Goal: Use online tool/utility: Utilize a website feature to perform a specific function

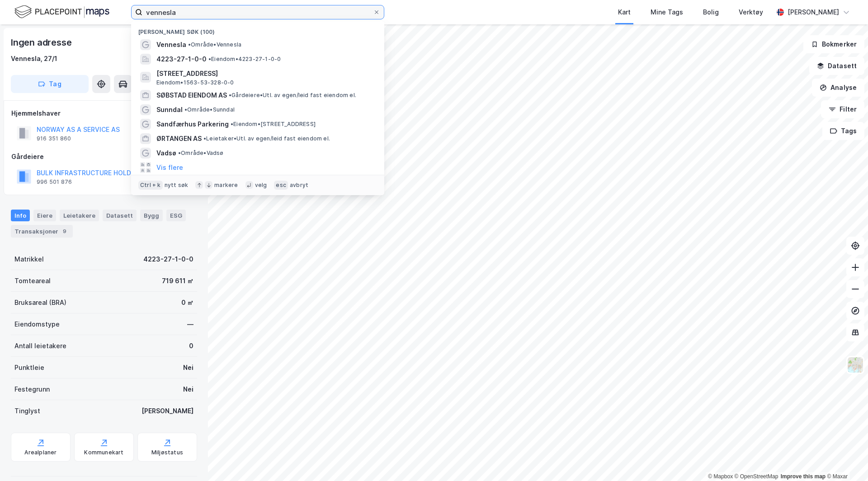
click at [171, 16] on input "vennesla" at bounding box center [257, 12] width 230 height 14
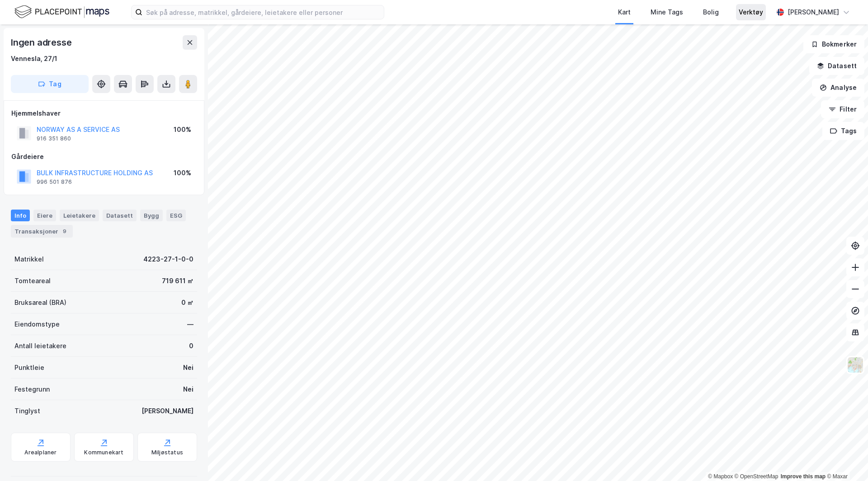
click at [761, 14] on div "Verktøy" at bounding box center [750, 12] width 24 height 11
